Goal: Transaction & Acquisition: Book appointment/travel/reservation

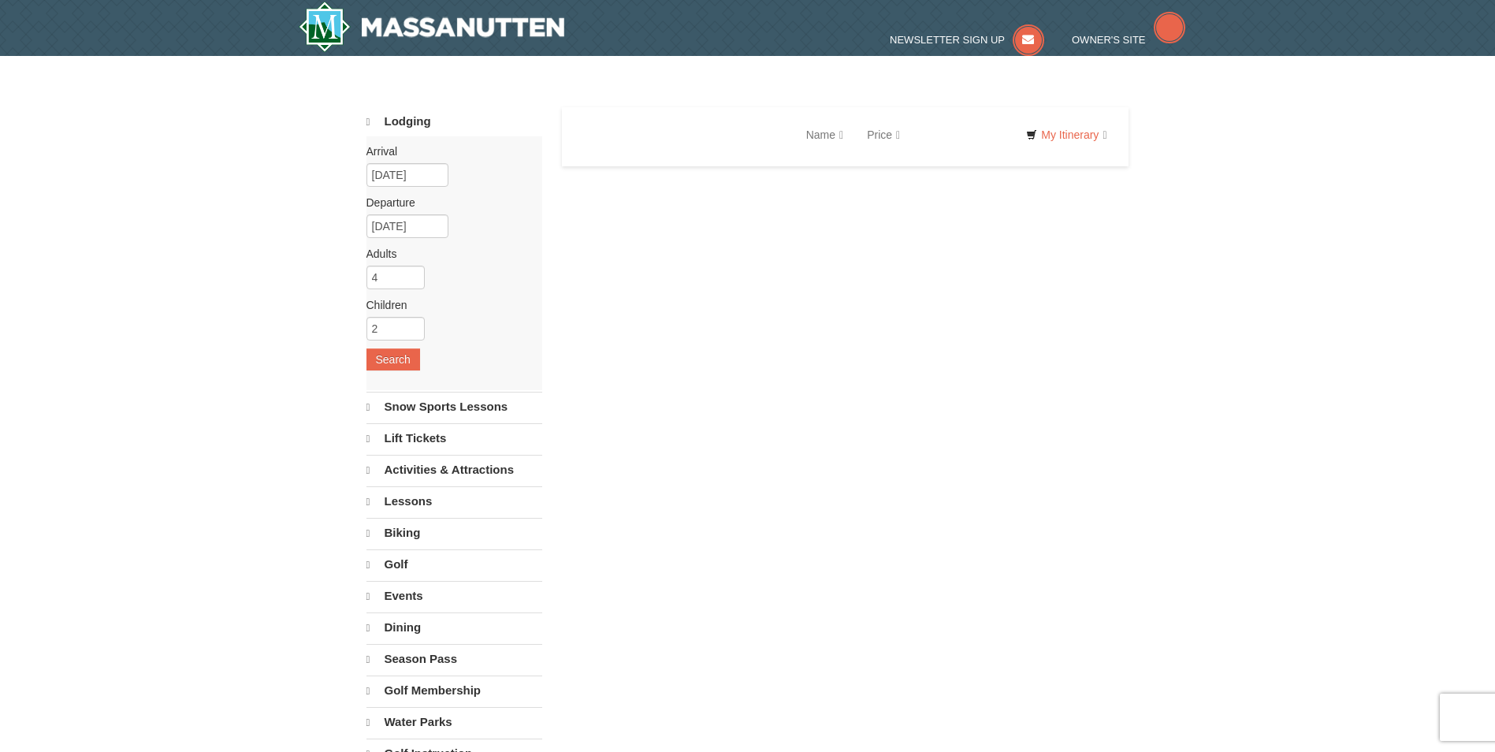
select select "10"
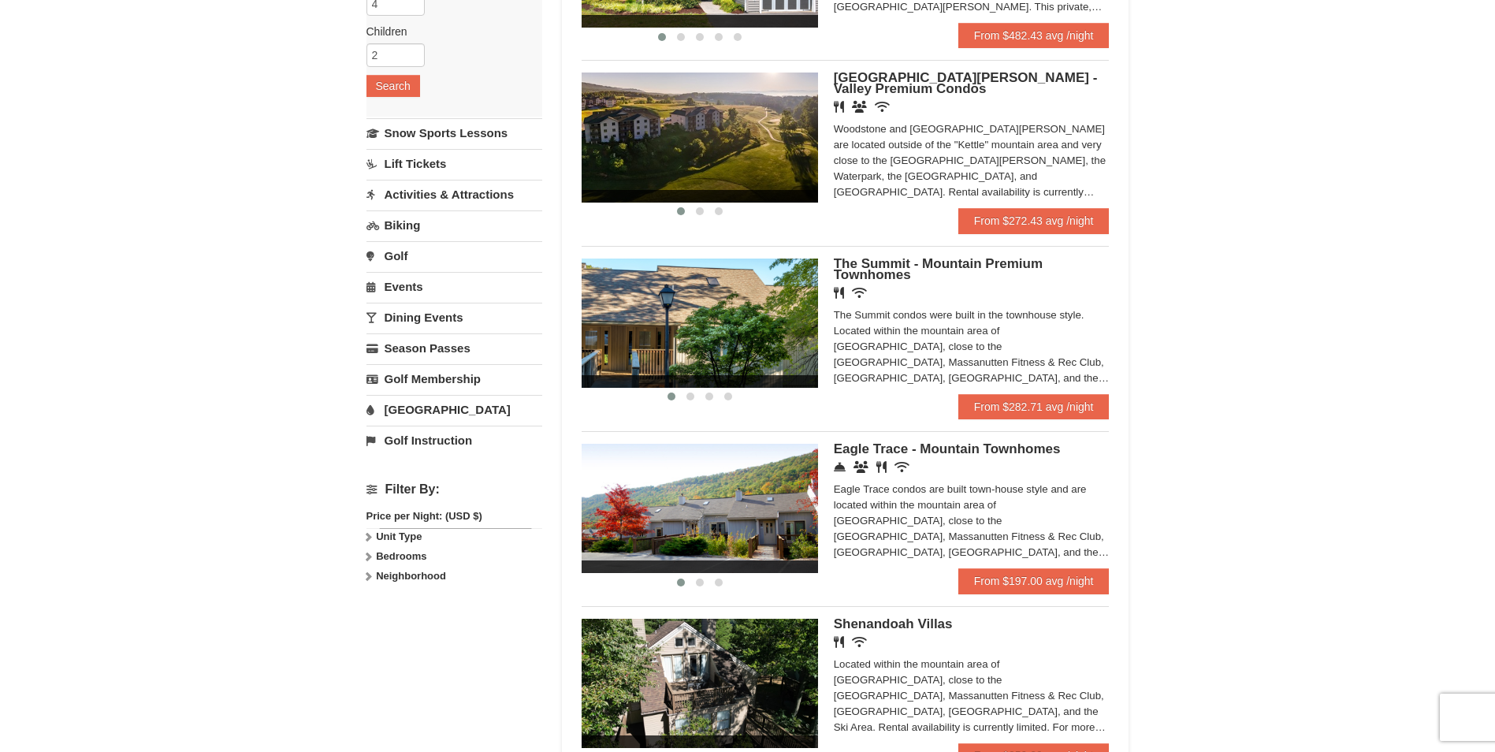
scroll to position [315, 0]
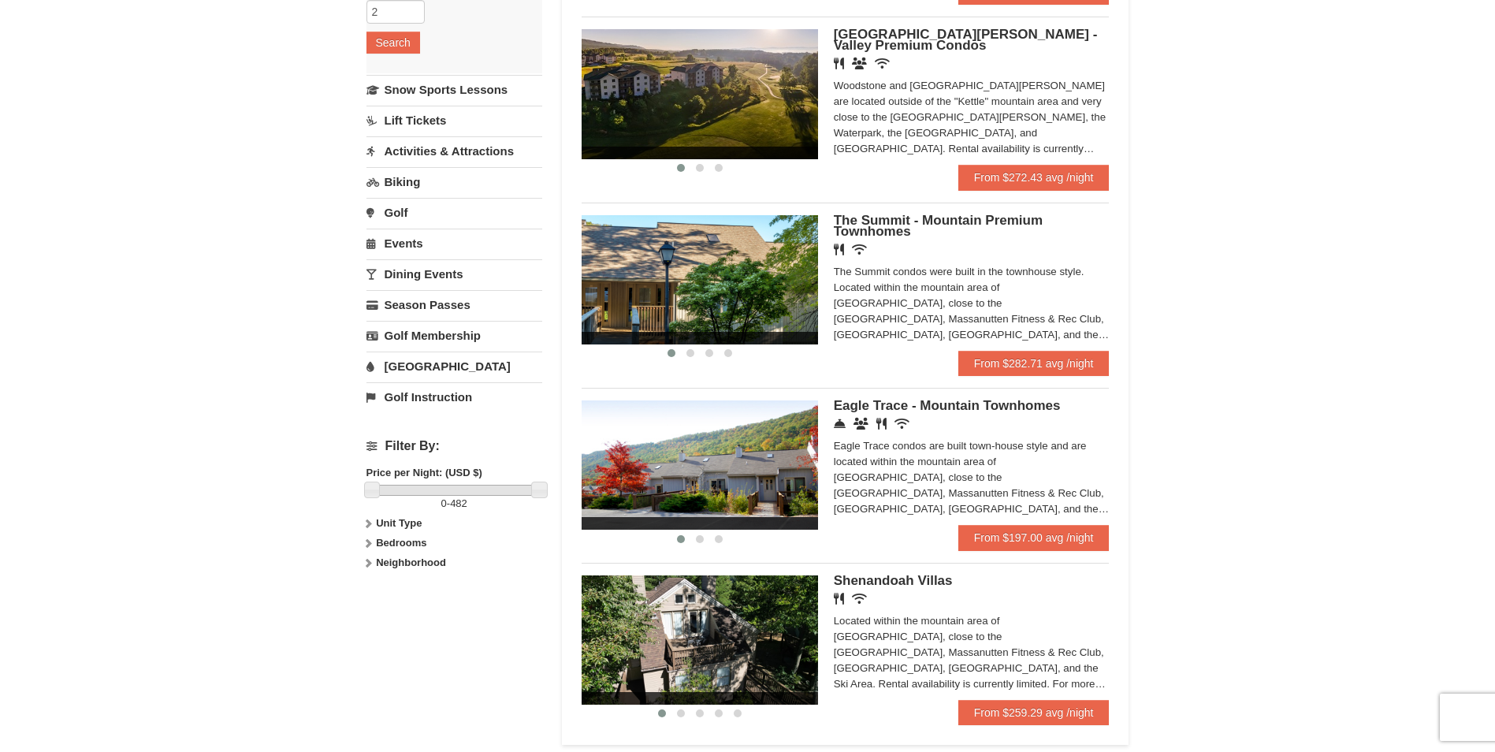
click at [1047, 377] on ul "‹ › Regal Vistas - Presidential Homes Restaurant Banquet Facilities Wireless In…" at bounding box center [845, 289] width 528 height 894
click at [1050, 371] on link "From $282.71 avg /night" at bounding box center [1033, 363] width 151 height 25
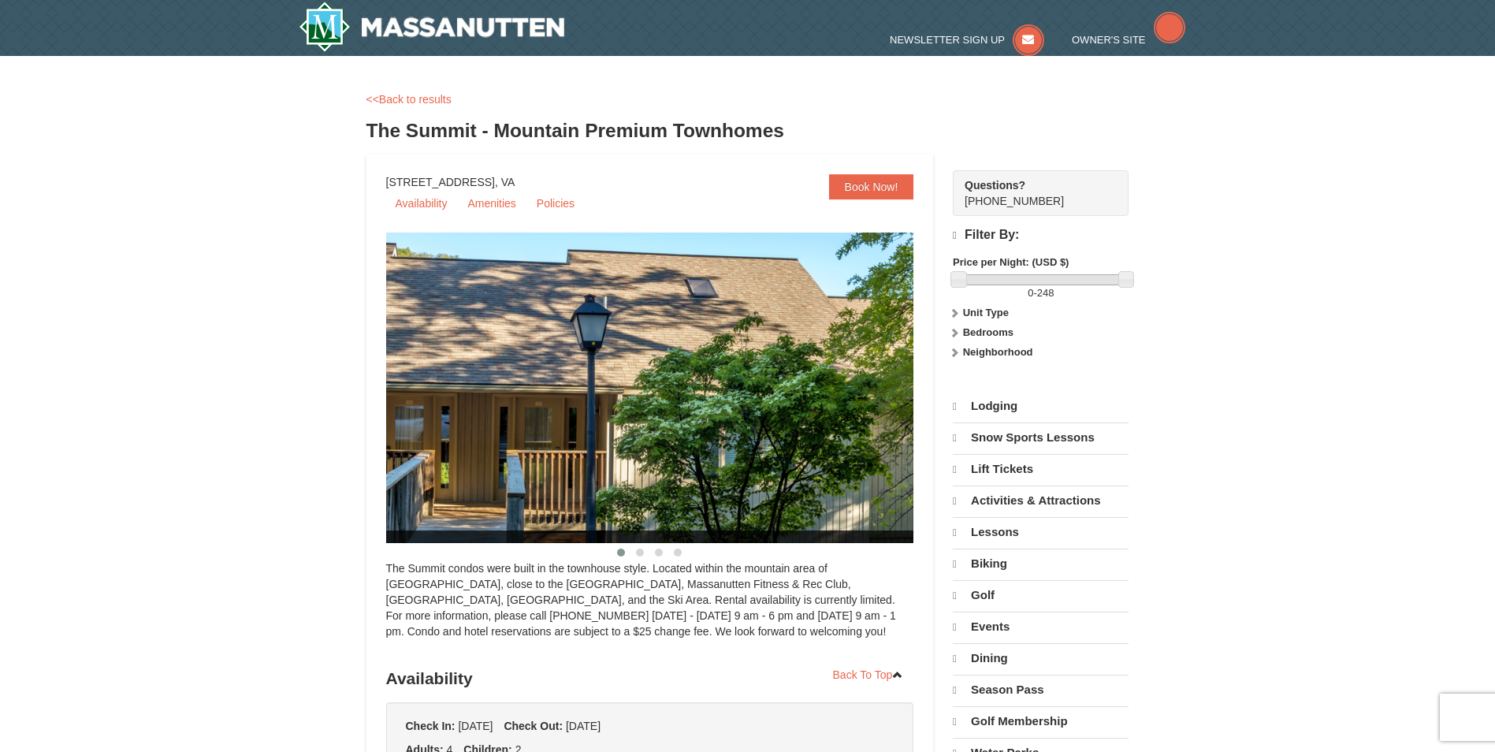
select select "10"
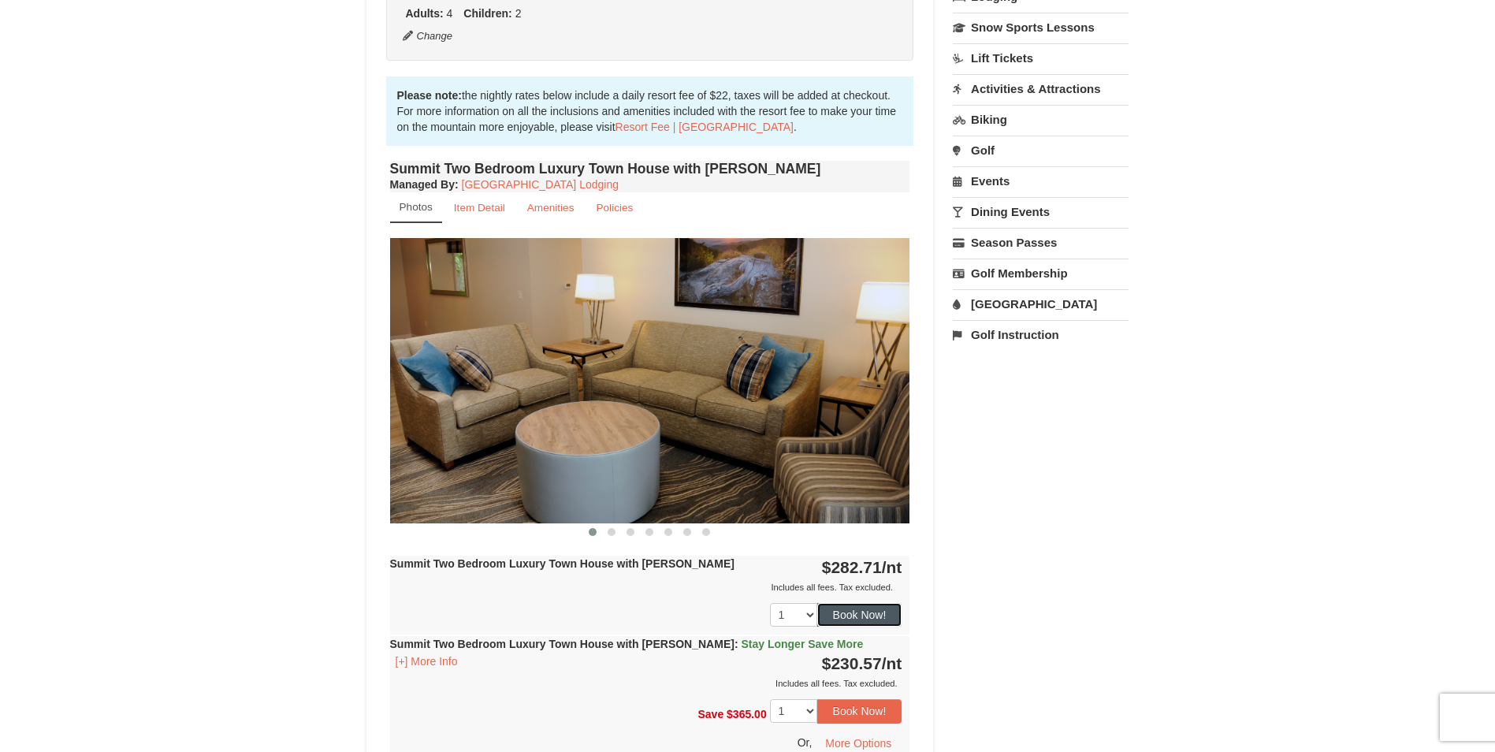
click at [892, 626] on button "Book Now!" at bounding box center [859, 615] width 85 height 24
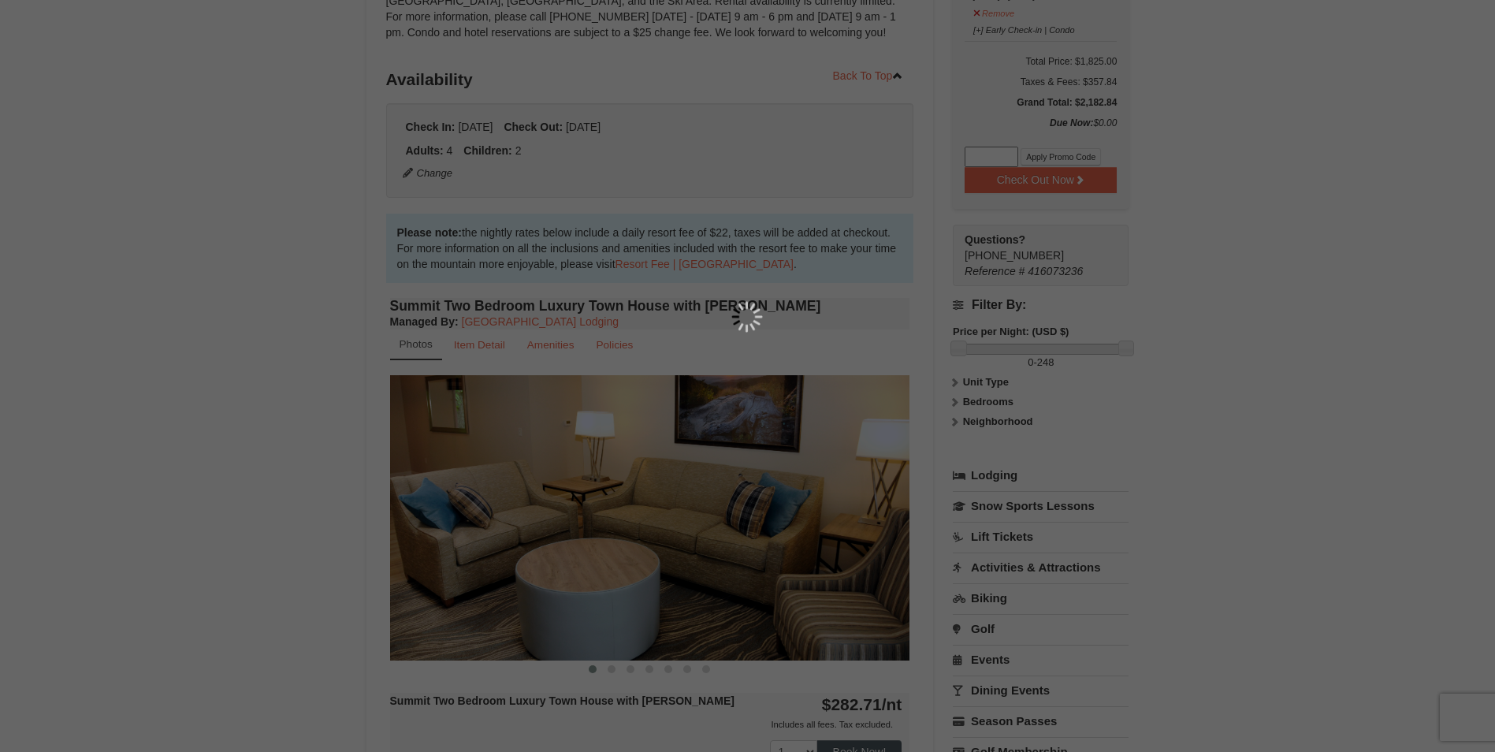
scroll to position [154, 0]
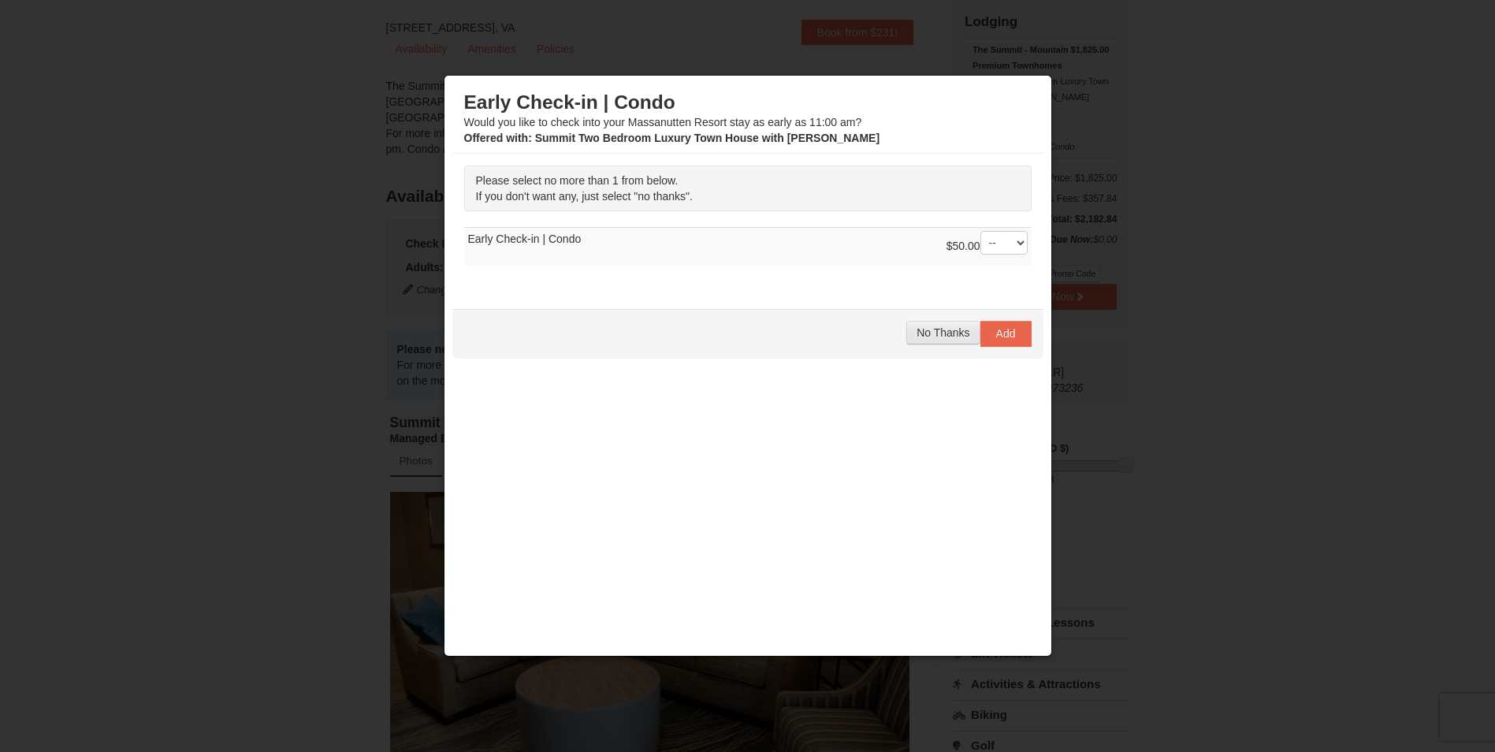
click at [931, 338] on span "No Thanks" at bounding box center [942, 332] width 53 height 13
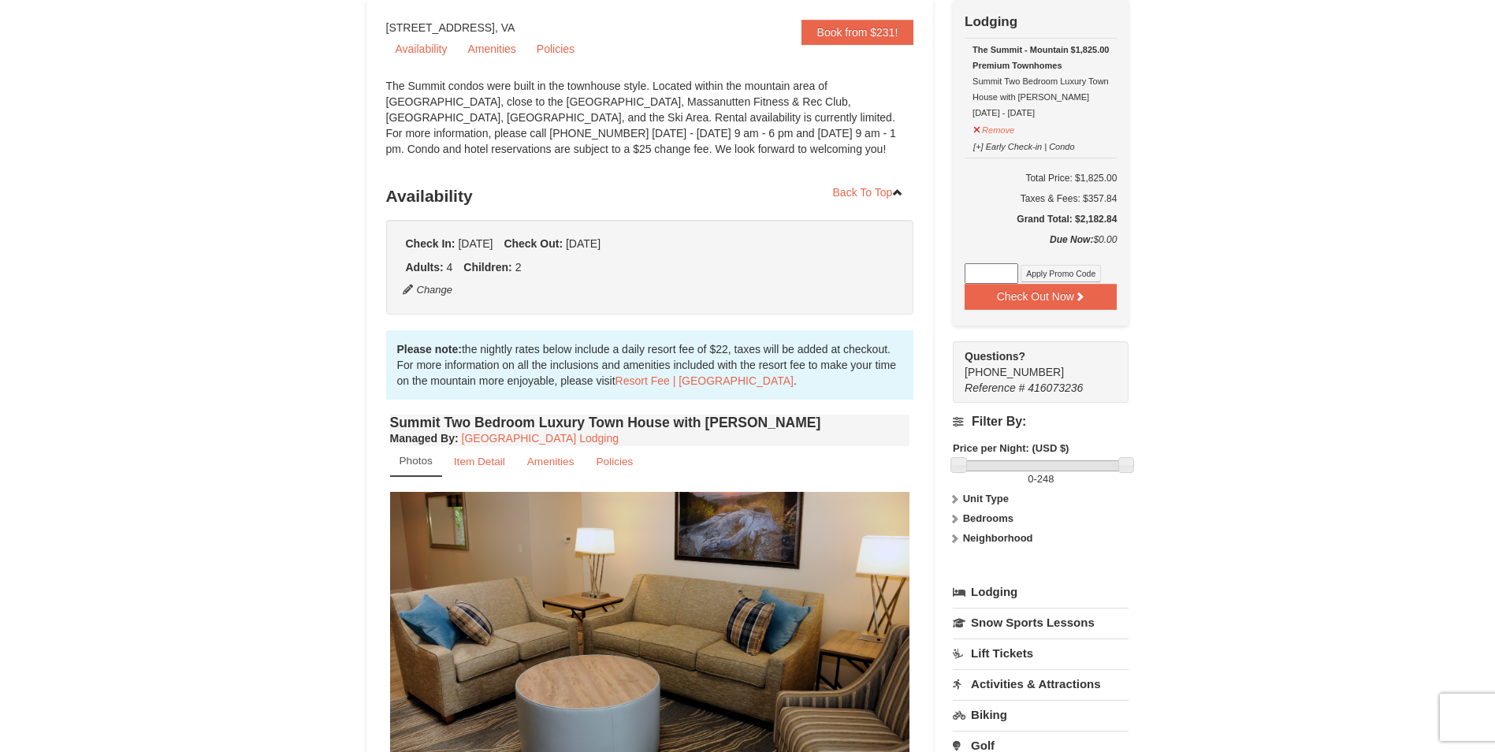
scroll to position [98, 0]
